Goal: Go to known website: Access a specific website the user already knows

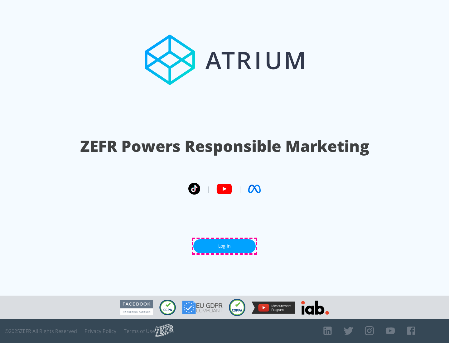
click at [225, 246] on link "Log In" at bounding box center [224, 246] width 62 height 14
